Goal: Transaction & Acquisition: Subscribe to service/newsletter

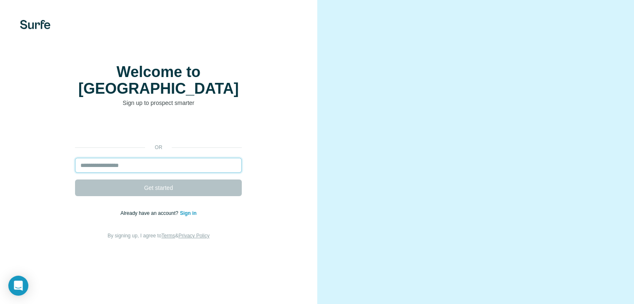
click at [191, 171] on input "email" at bounding box center [158, 165] width 167 height 15
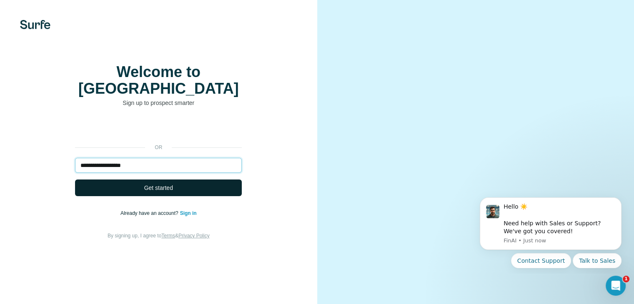
type input "**********"
click at [181, 193] on button "Get started" at bounding box center [158, 188] width 167 height 17
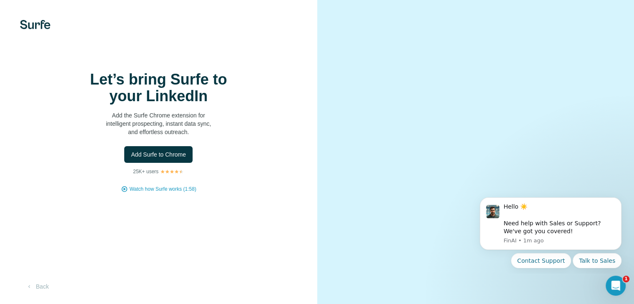
click at [603, 85] on video at bounding box center [476, 152] width 271 height 135
click at [174, 159] on span "Add Surfe to Chrome" at bounding box center [158, 155] width 55 height 8
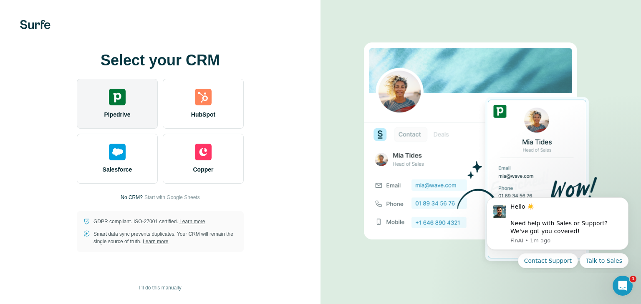
click at [120, 120] on div "Pipedrive" at bounding box center [117, 104] width 81 height 50
